Goal: Entertainment & Leisure: Consume media (video, audio)

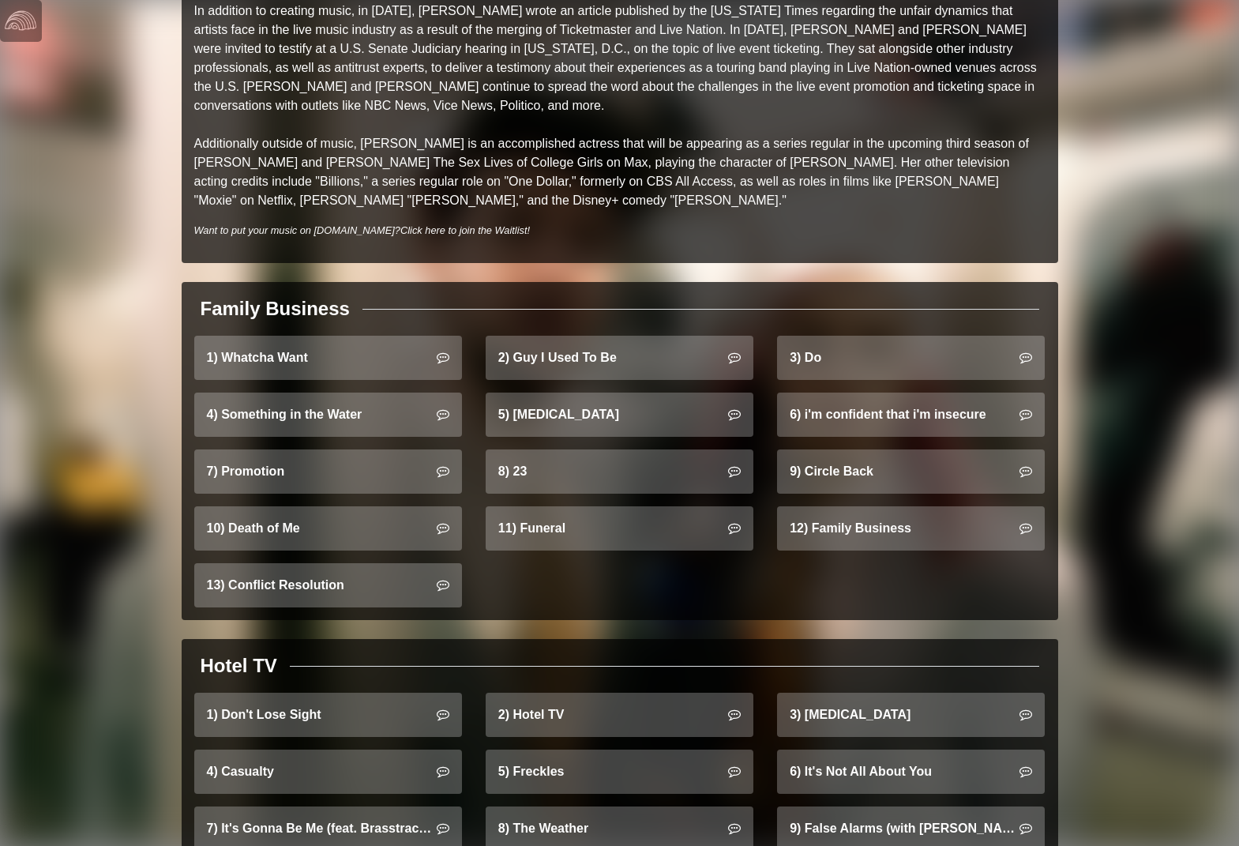
scroll to position [1030, 0]
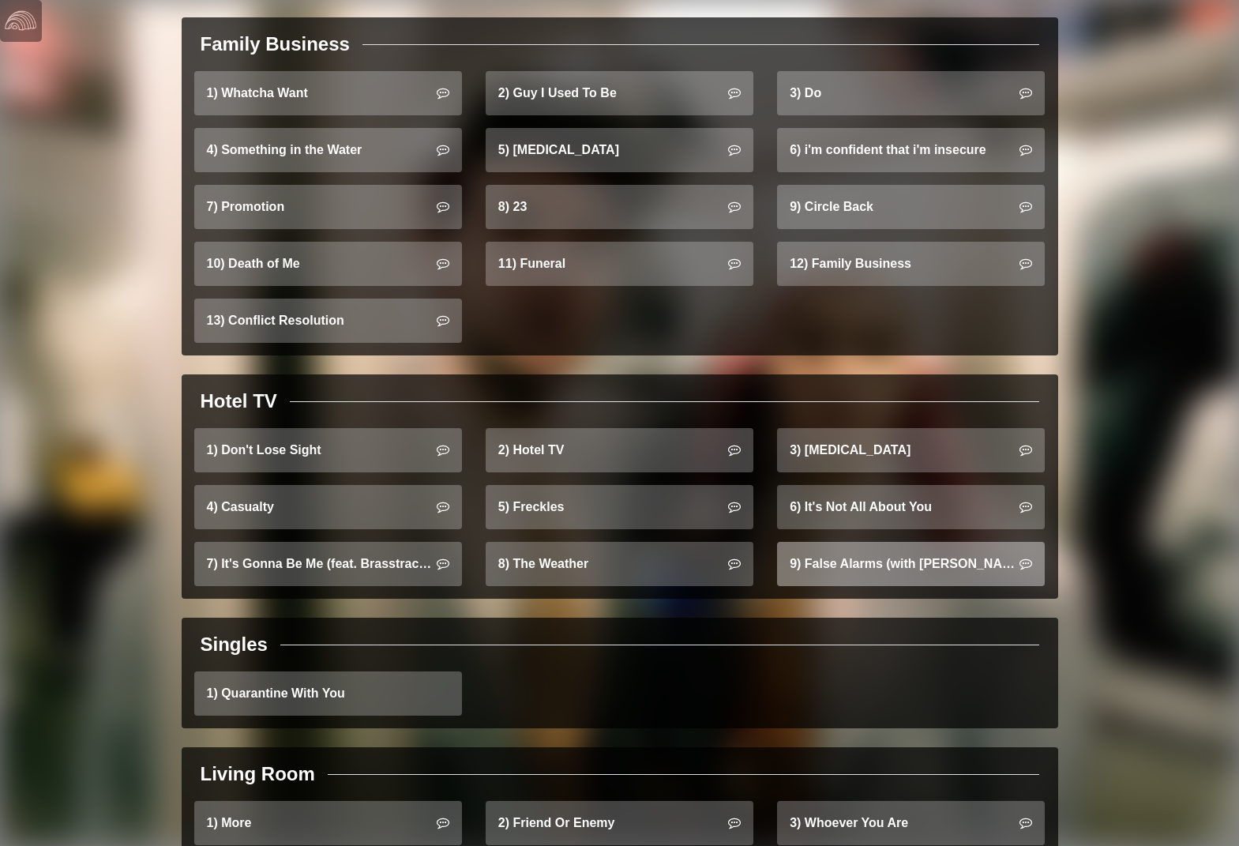
click at [877, 551] on link "9) False Alarms (with [PERSON_NAME])" at bounding box center [911, 564] width 268 height 44
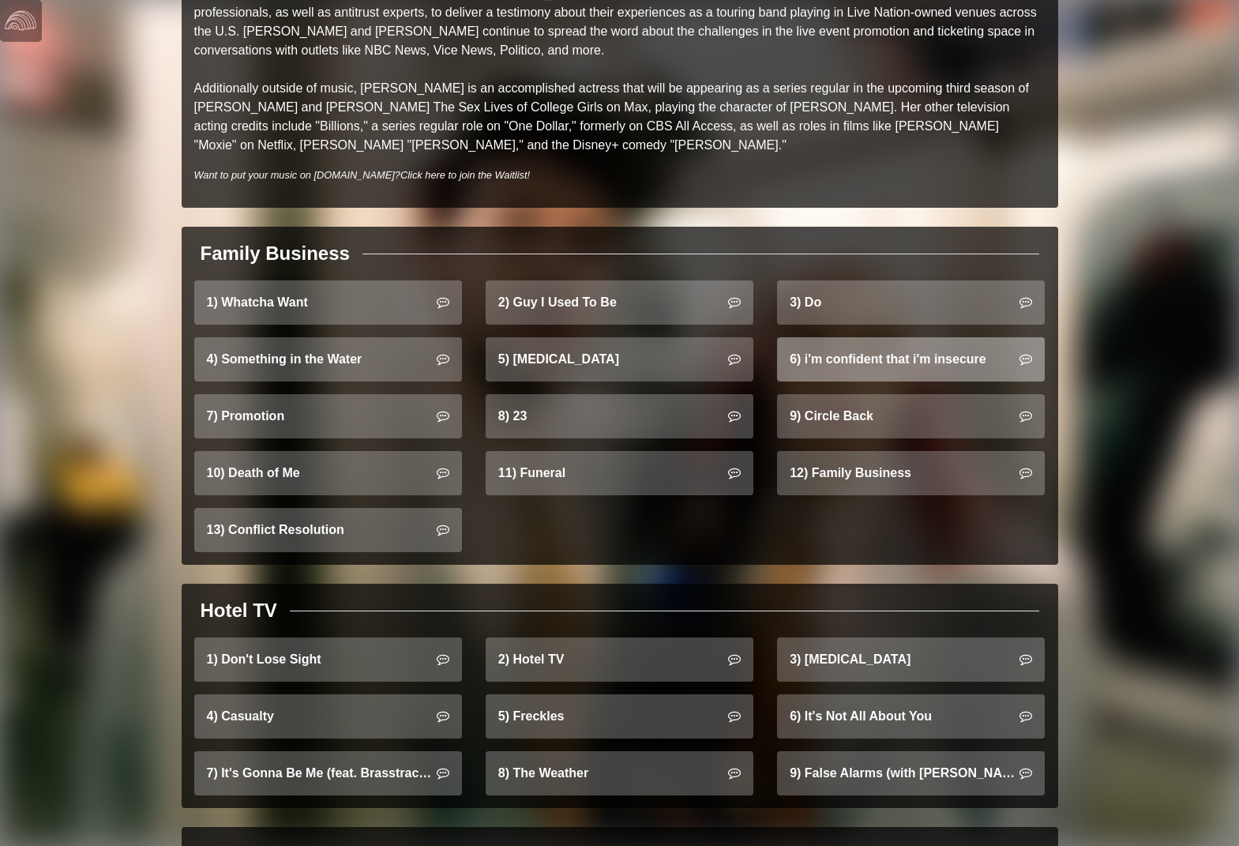
scroll to position [824, 0]
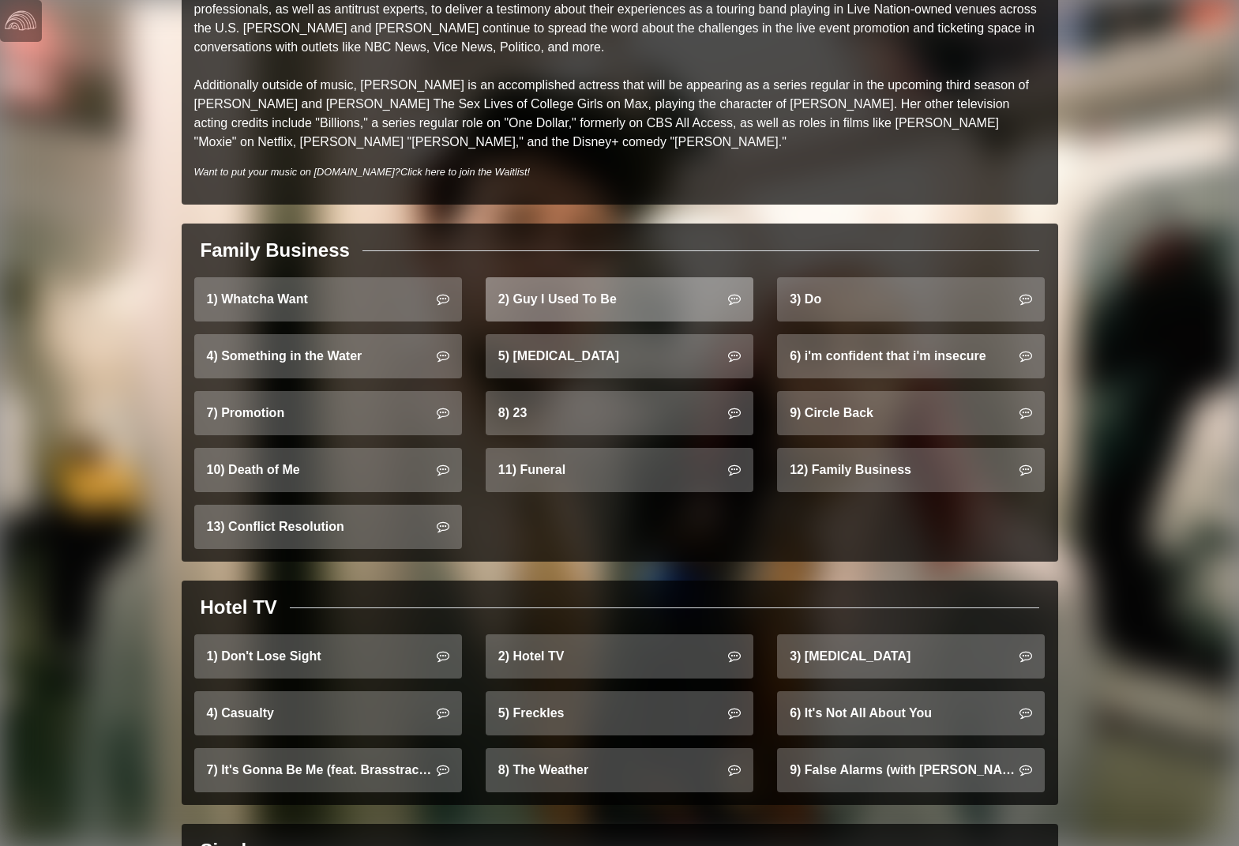
click at [665, 284] on link "2) Guy I Used To Be" at bounding box center [620, 299] width 268 height 44
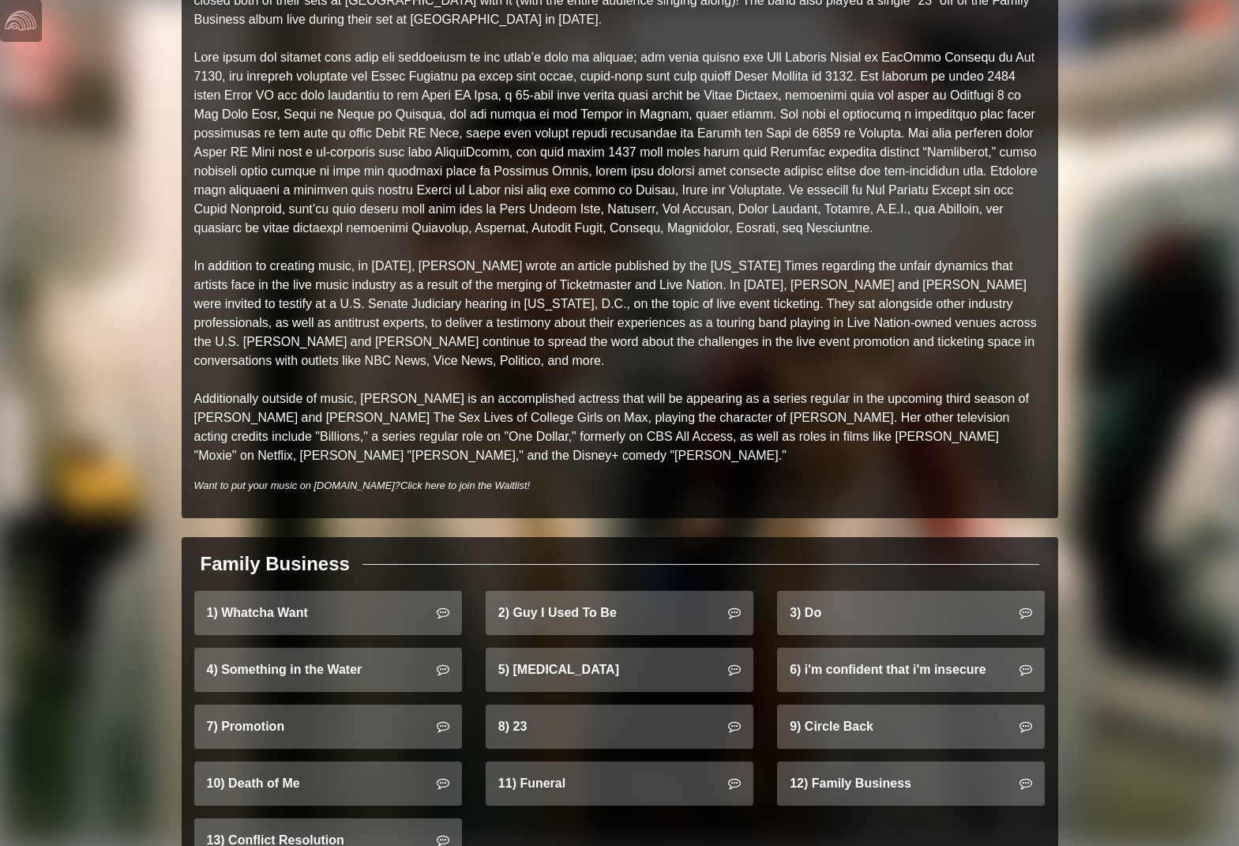
scroll to position [913, 0]
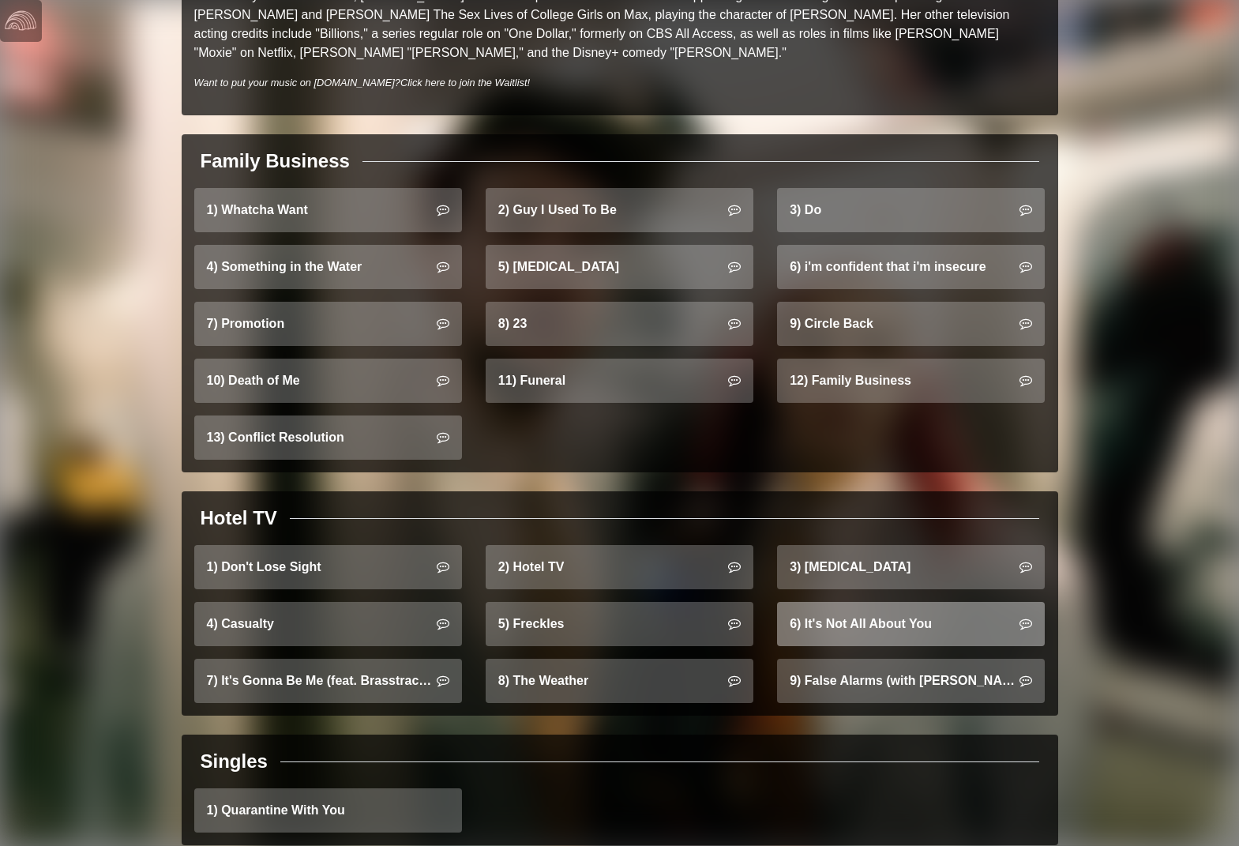
click at [849, 603] on link "6) It's Not All About You" at bounding box center [911, 624] width 268 height 44
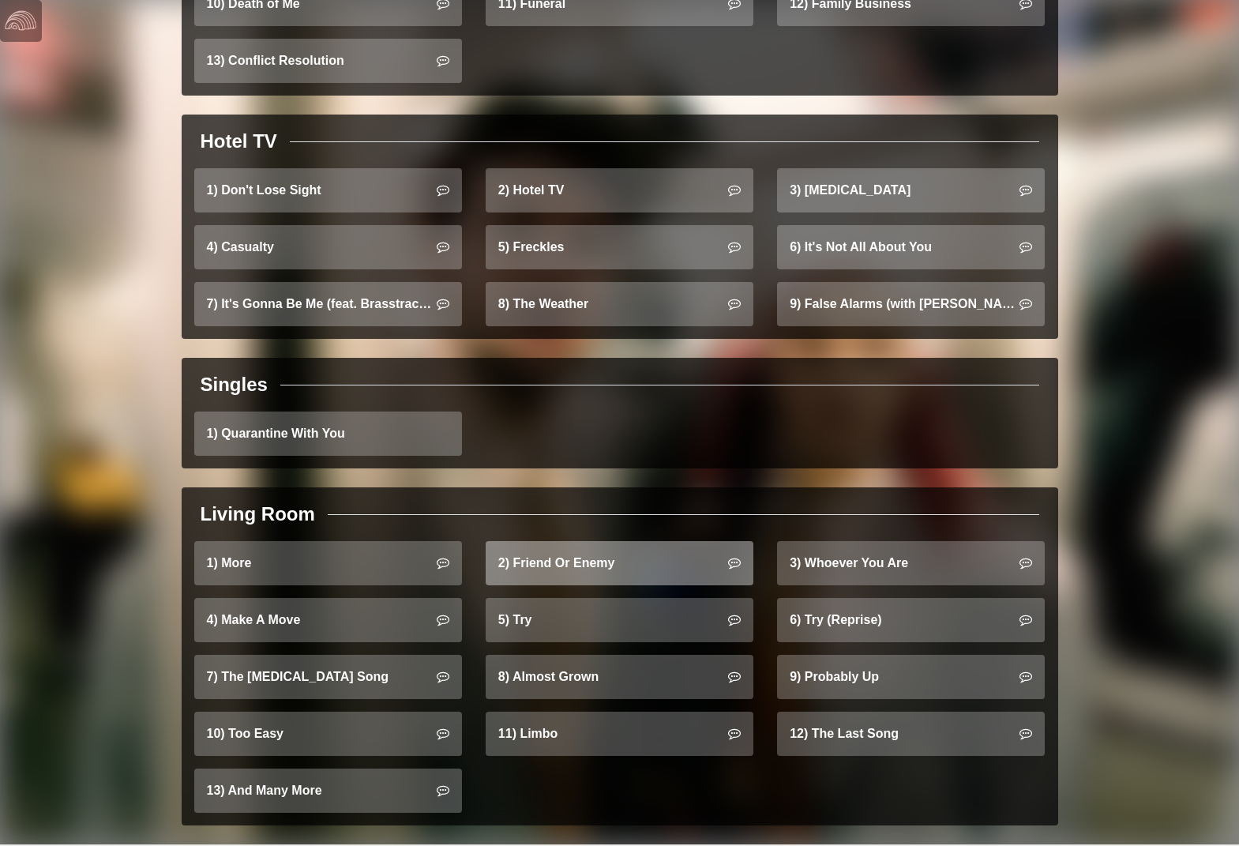
scroll to position [1193, 0]
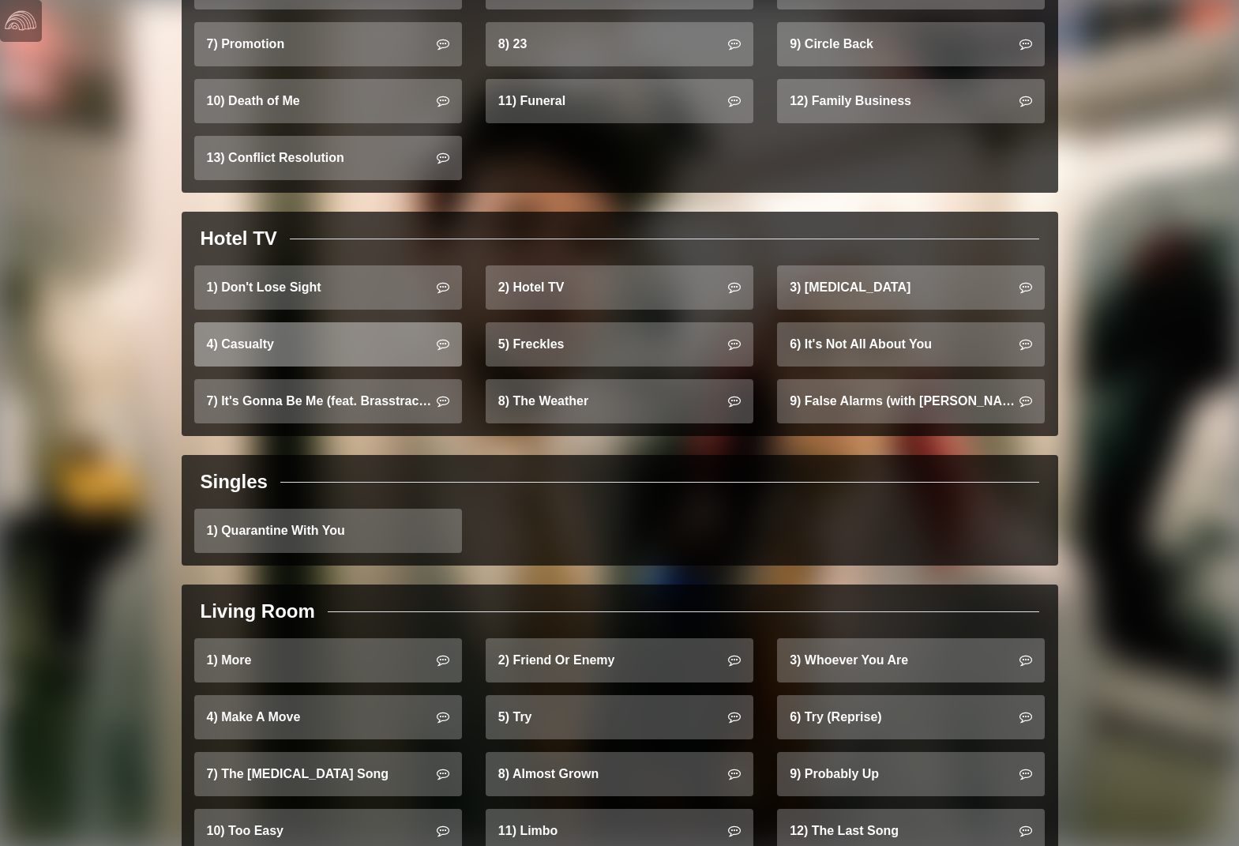
click at [343, 339] on link "4) Casualty" at bounding box center [328, 344] width 268 height 44
